Goal: Obtain resource: Obtain resource

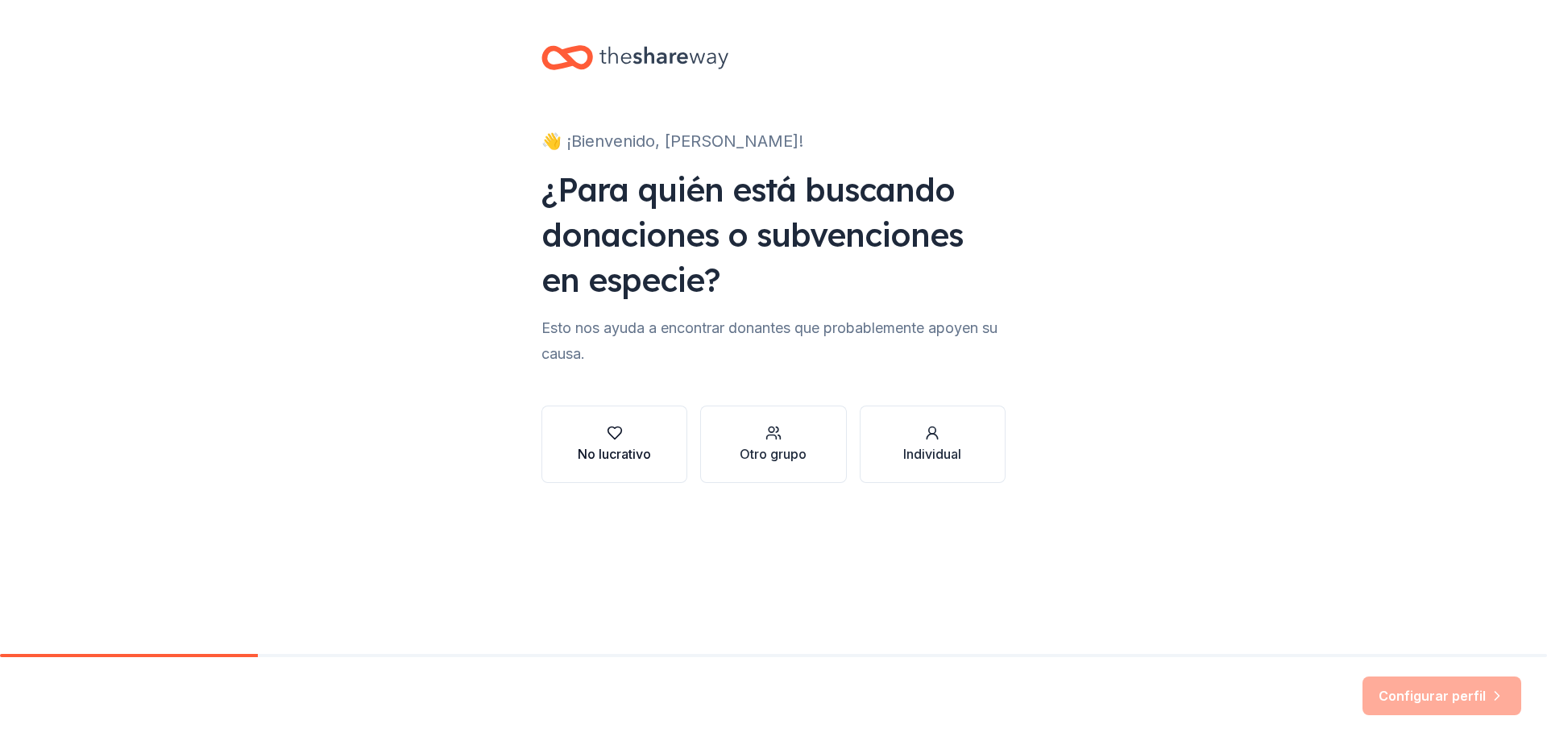
click at [615, 434] on icon "button" at bounding box center [615, 433] width 16 height 16
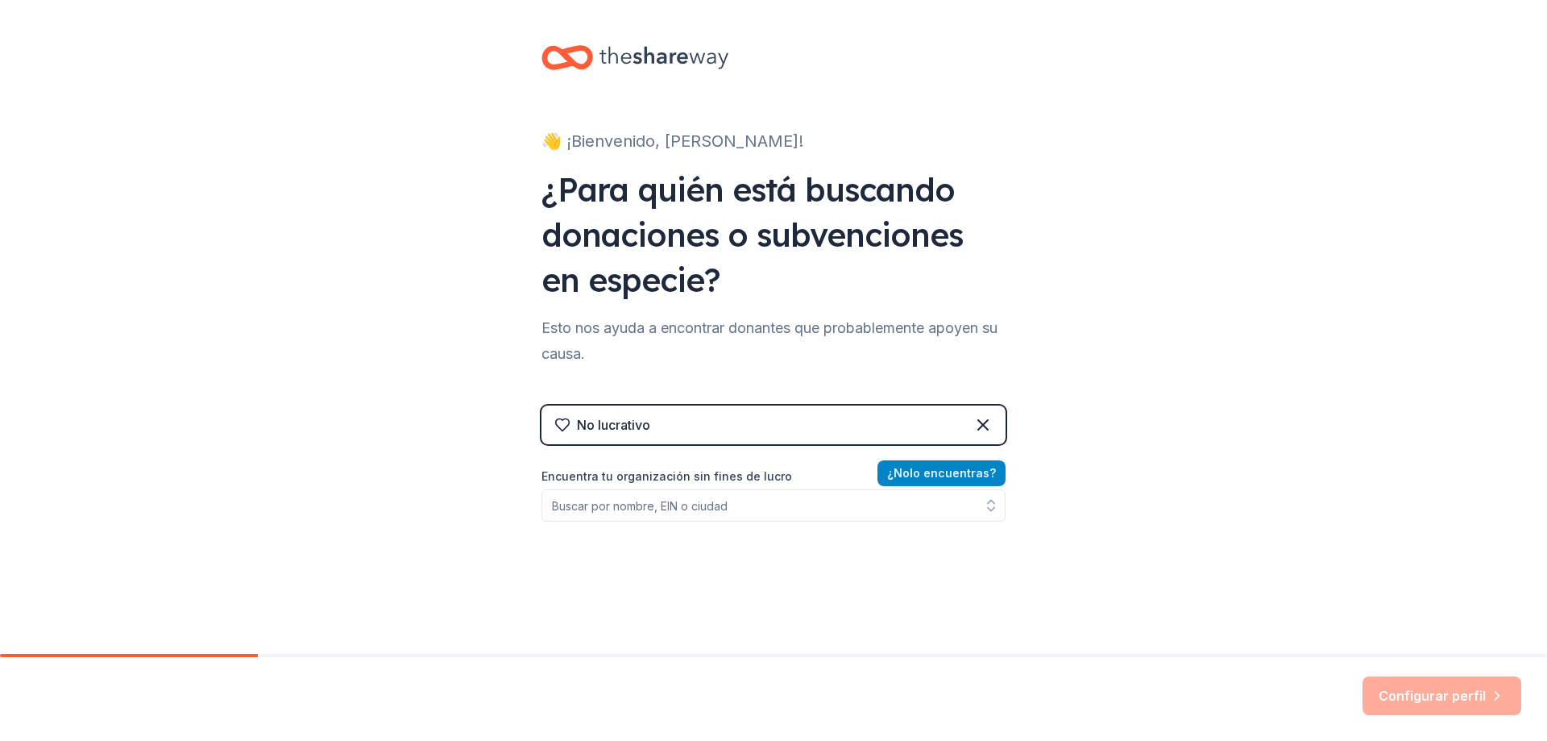
click at [914, 473] on font "lo encuentras?" at bounding box center [953, 473] width 86 height 14
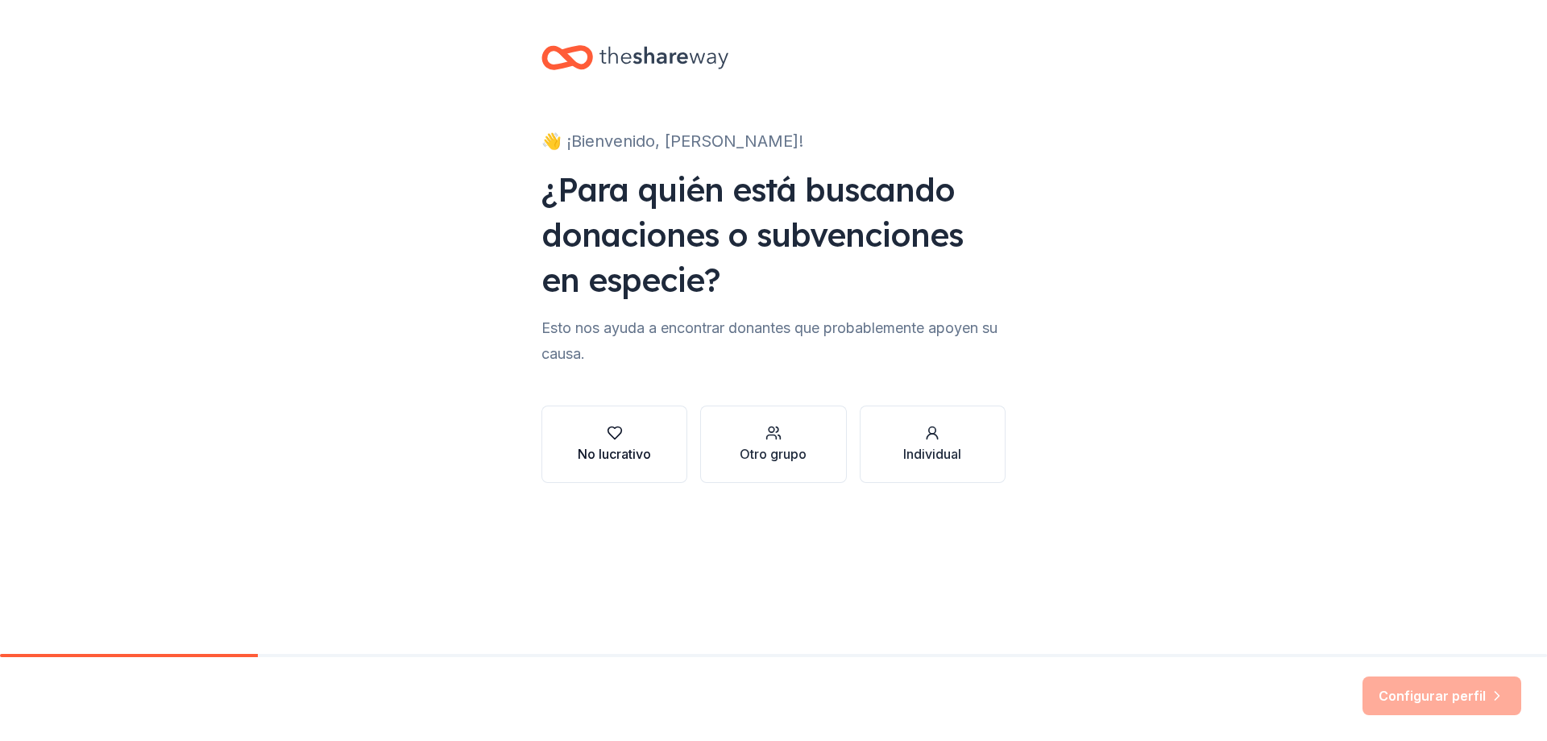
click at [614, 433] on icon "button" at bounding box center [615, 433] width 16 height 16
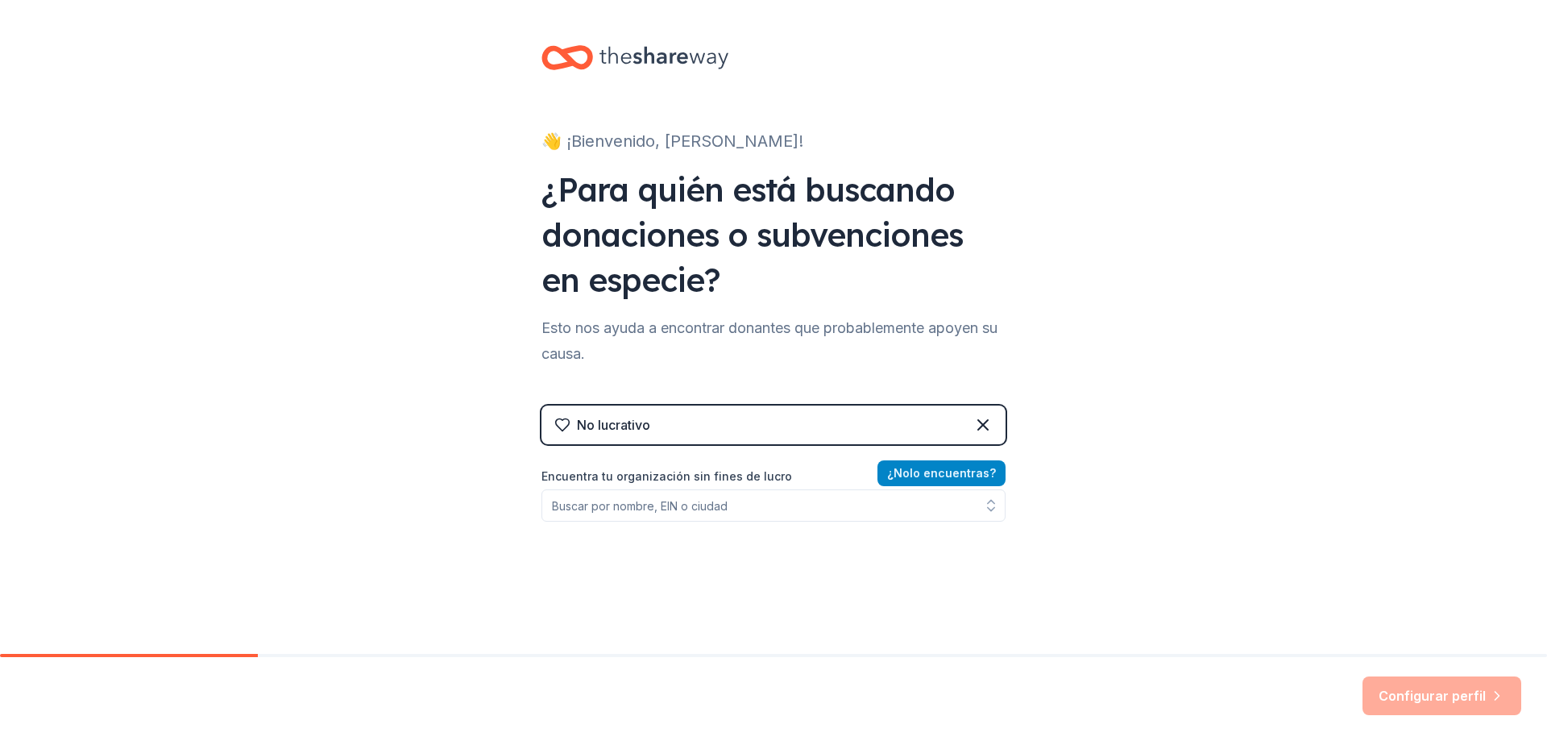
click at [908, 466] on font "No" at bounding box center [902, 473] width 16 height 14
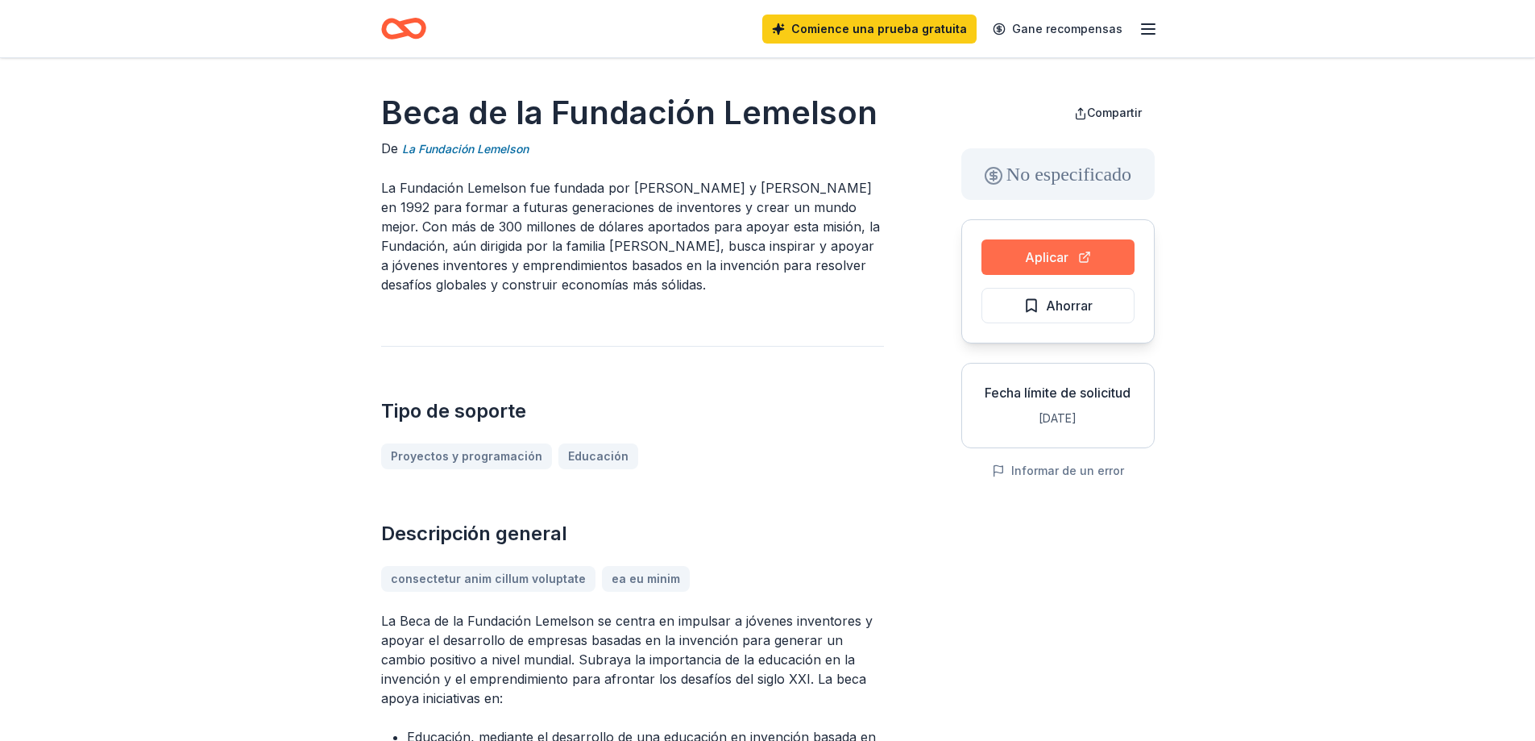
click at [1055, 256] on font "Aplicar" at bounding box center [1047, 257] width 44 height 16
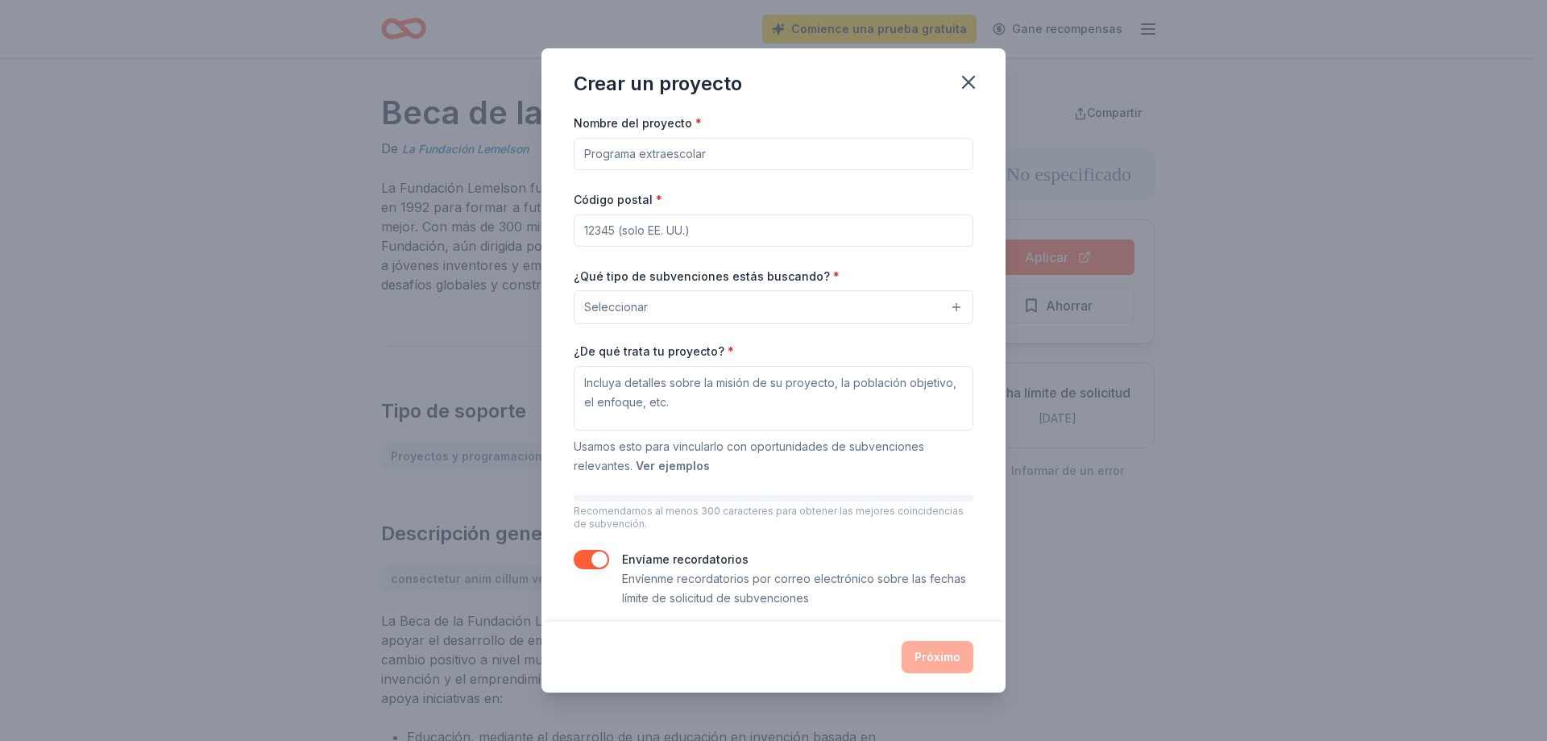
click at [683, 467] on font "Ver ejemplos" at bounding box center [673, 466] width 74 height 14
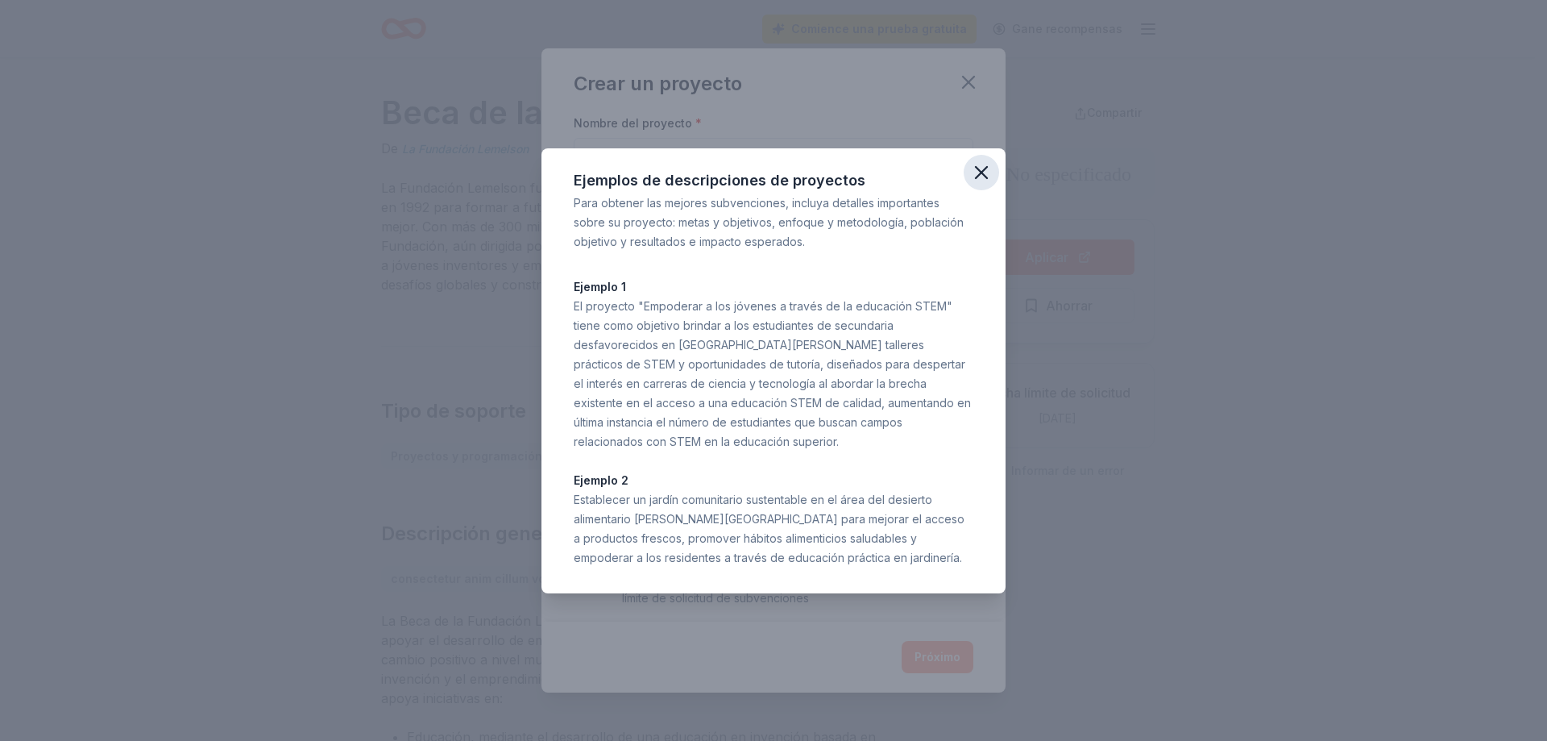
click at [976, 176] on icon "button" at bounding box center [981, 172] width 23 height 23
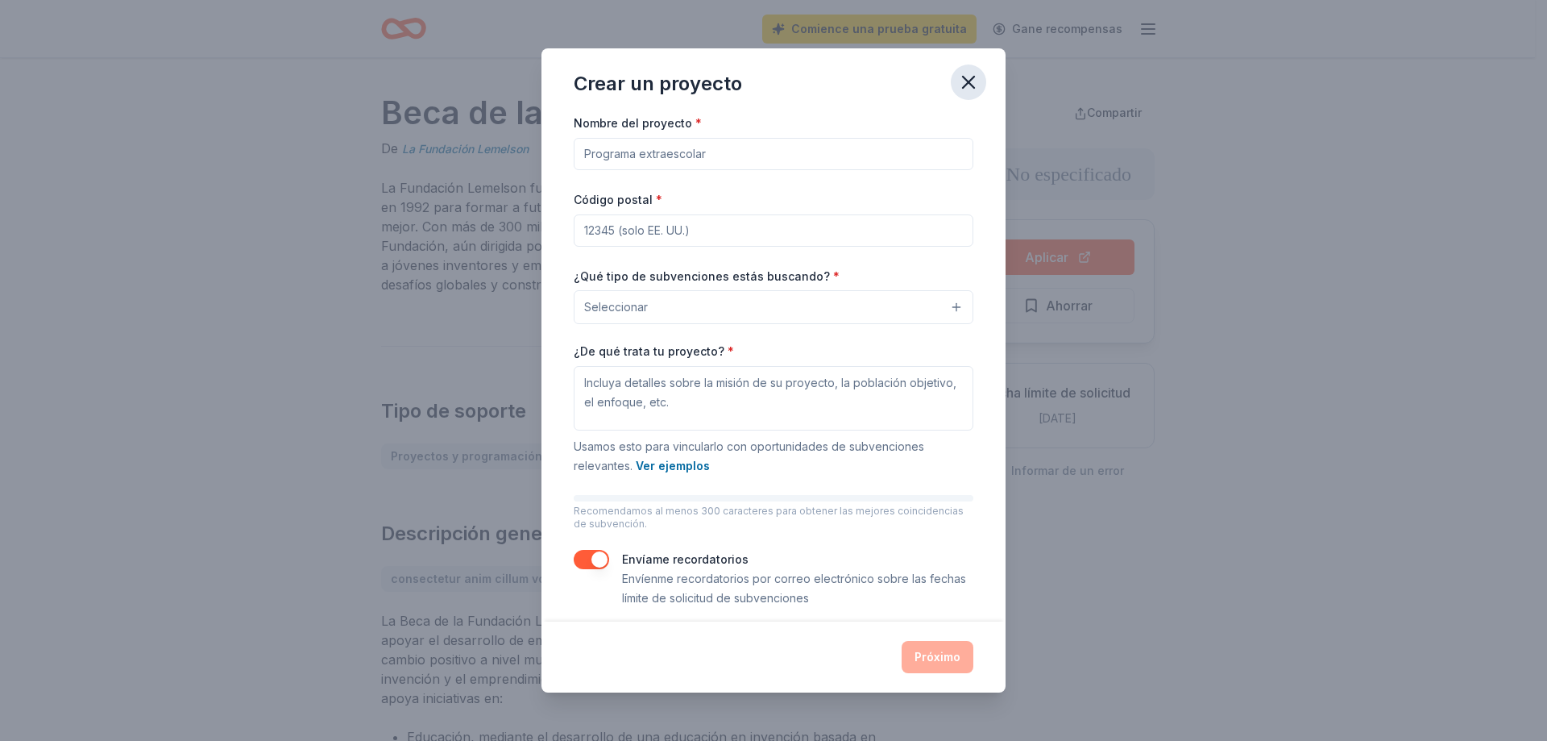
click at [972, 78] on icon "button" at bounding box center [968, 82] width 11 height 11
